Goal: Task Accomplishment & Management: Use online tool/utility

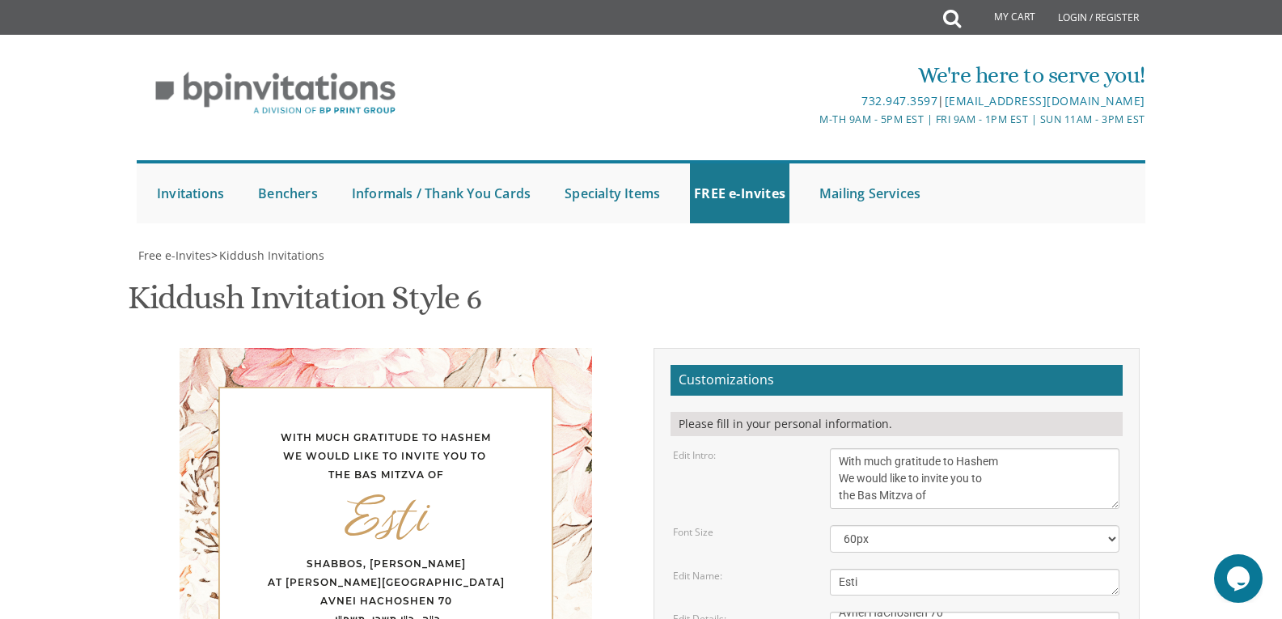
scroll to position [215, 0]
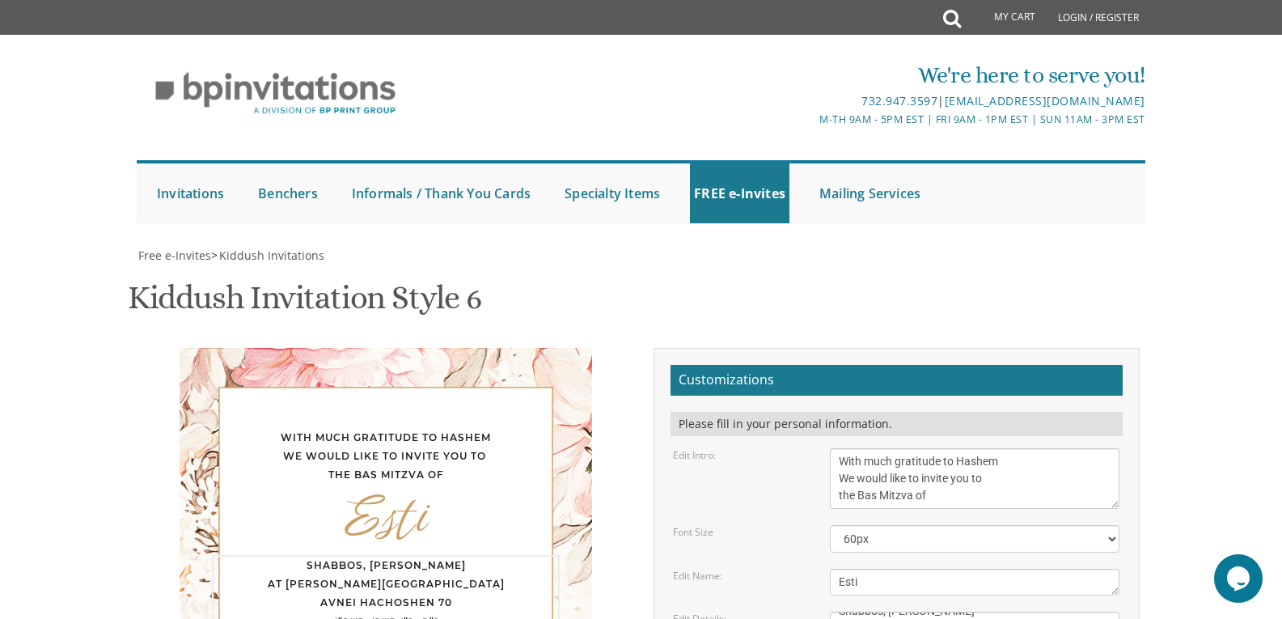
click at [932, 525] on select "40px 50px 60px 70px 80px" at bounding box center [975, 539] width 290 height 28
click at [926, 448] on textarea "We would like to invite you to the Kiddush of our dear daughter/granddaughter" at bounding box center [975, 478] width 290 height 61
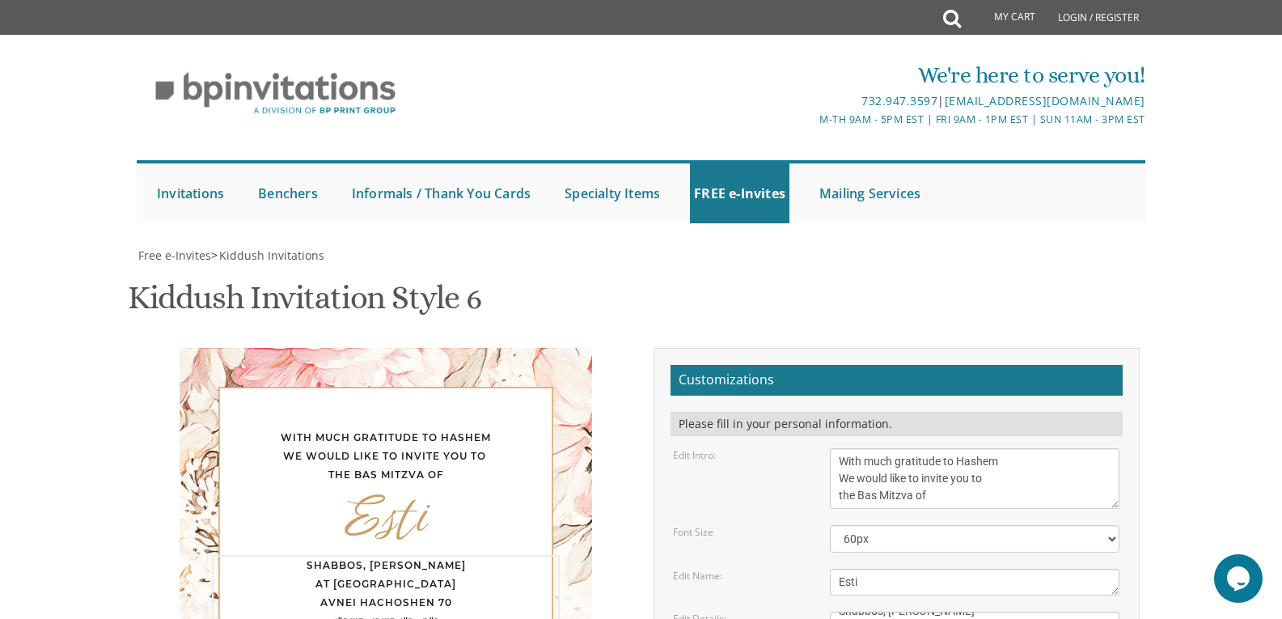
type textarea "Shabbos, [PERSON_NAME] At [GEOGRAPHIC_DATA] Avnei HaChoshen 70, Har [PERSON_NAM…"
click at [405, 555] on div "Shabbos, [PERSON_NAME] At [GEOGRAPHIC_DATA] Avnei HaChoshen 70 כ"ה- כ"ו תשרי, ת…" at bounding box center [386, 612] width 348 height 114
